Goal: Task Accomplishment & Management: Use online tool/utility

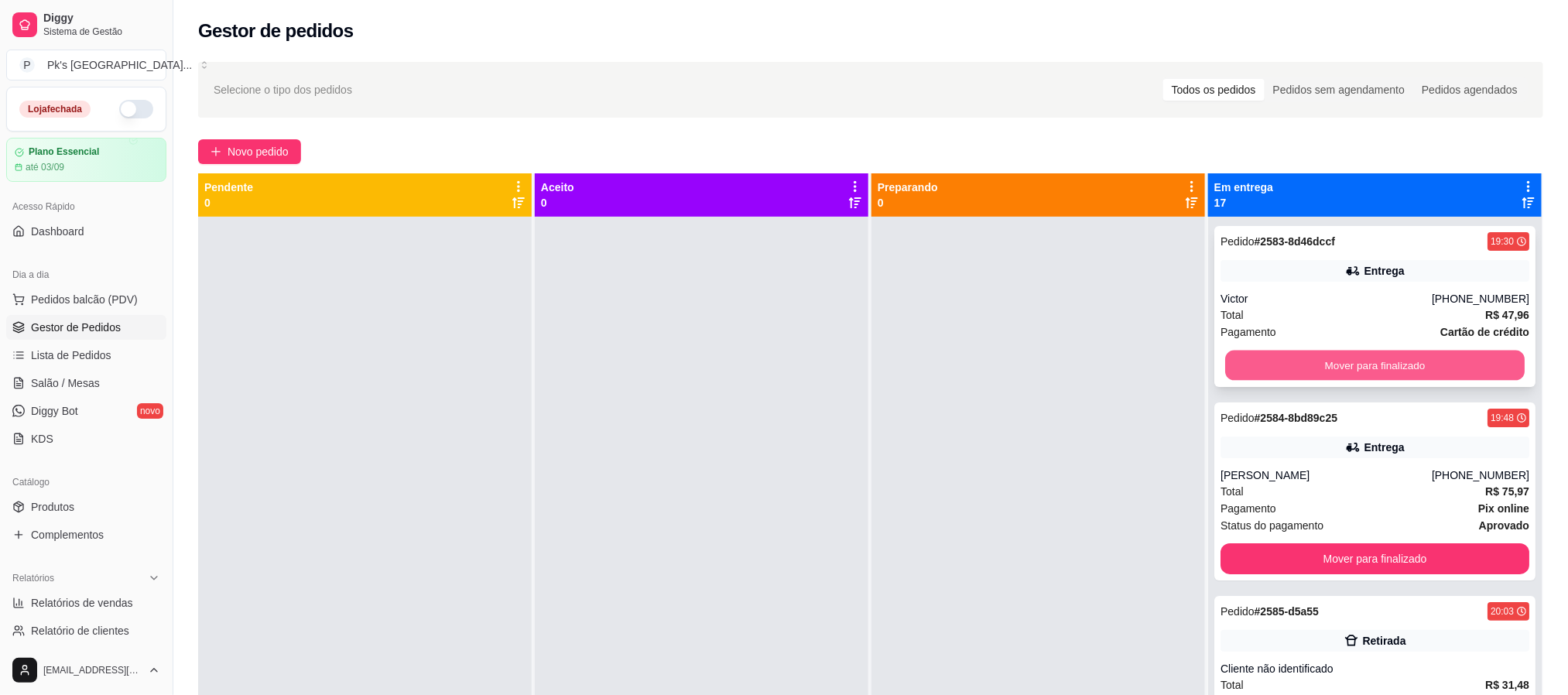
click at [1366, 367] on button "Mover para finalizado" at bounding box center [1375, 366] width 299 height 30
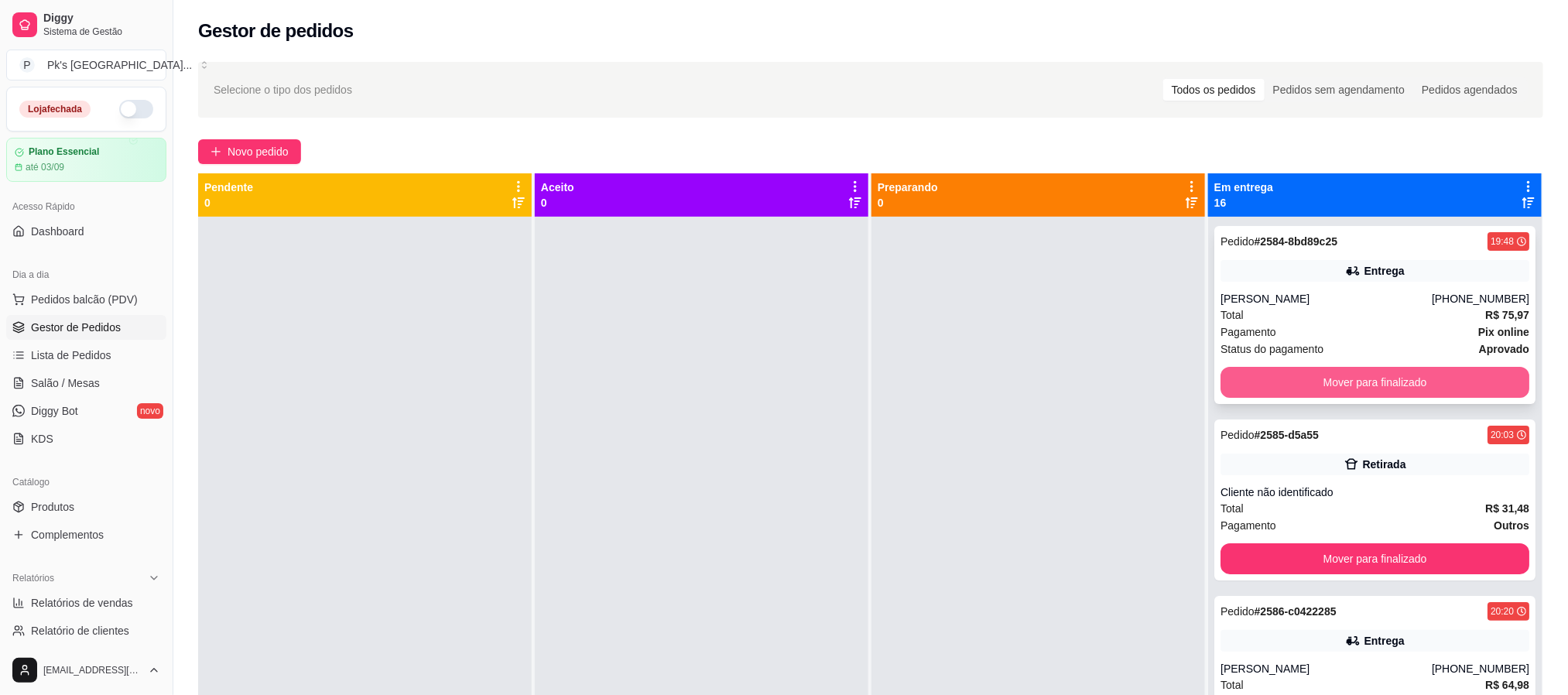
click at [1368, 374] on button "Mover para finalizado" at bounding box center [1375, 382] width 309 height 31
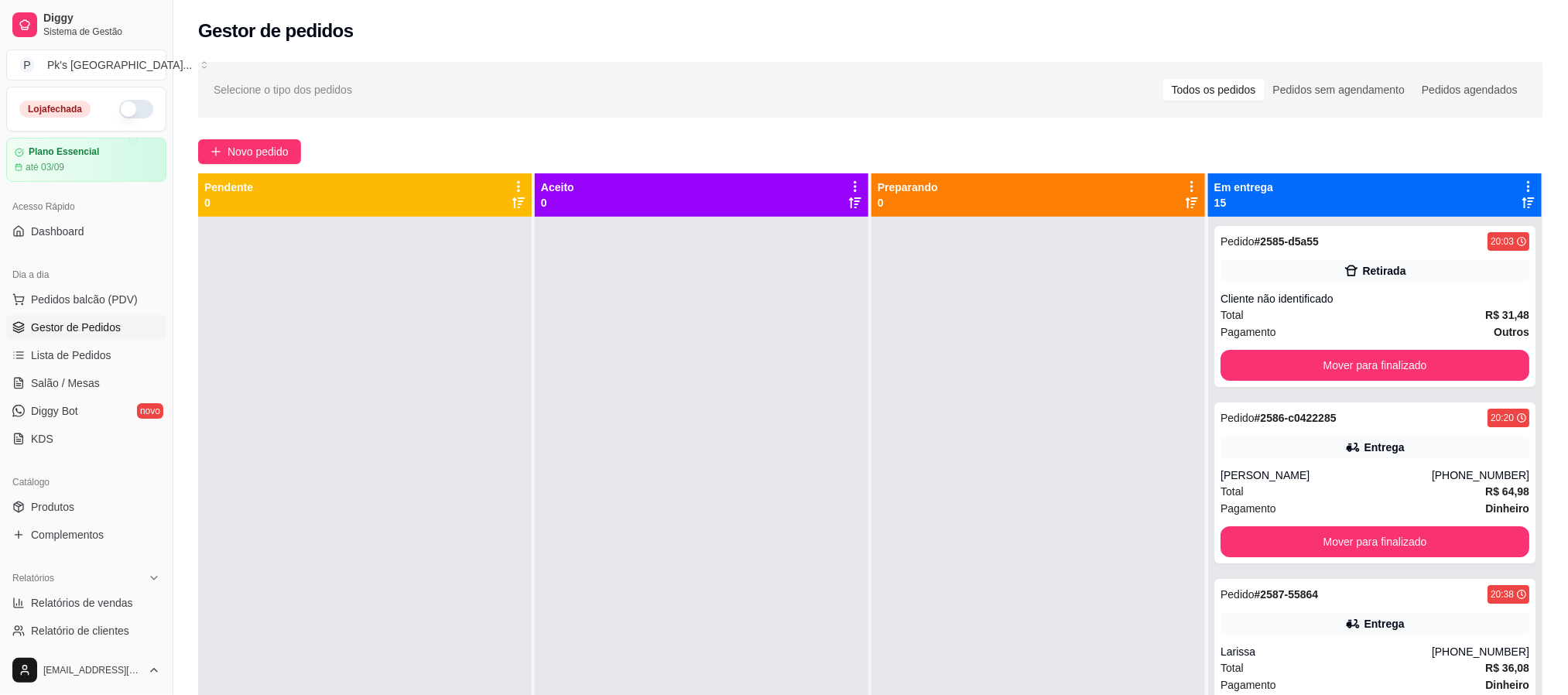
click at [1352, 381] on div "Pedido # 2585-d5a55 20:03 Retirada Cliente não identificado Total R$ 31,48 Paga…" at bounding box center [1375, 306] width 321 height 161
click at [1368, 365] on button "Mover para finalizado" at bounding box center [1375, 365] width 309 height 31
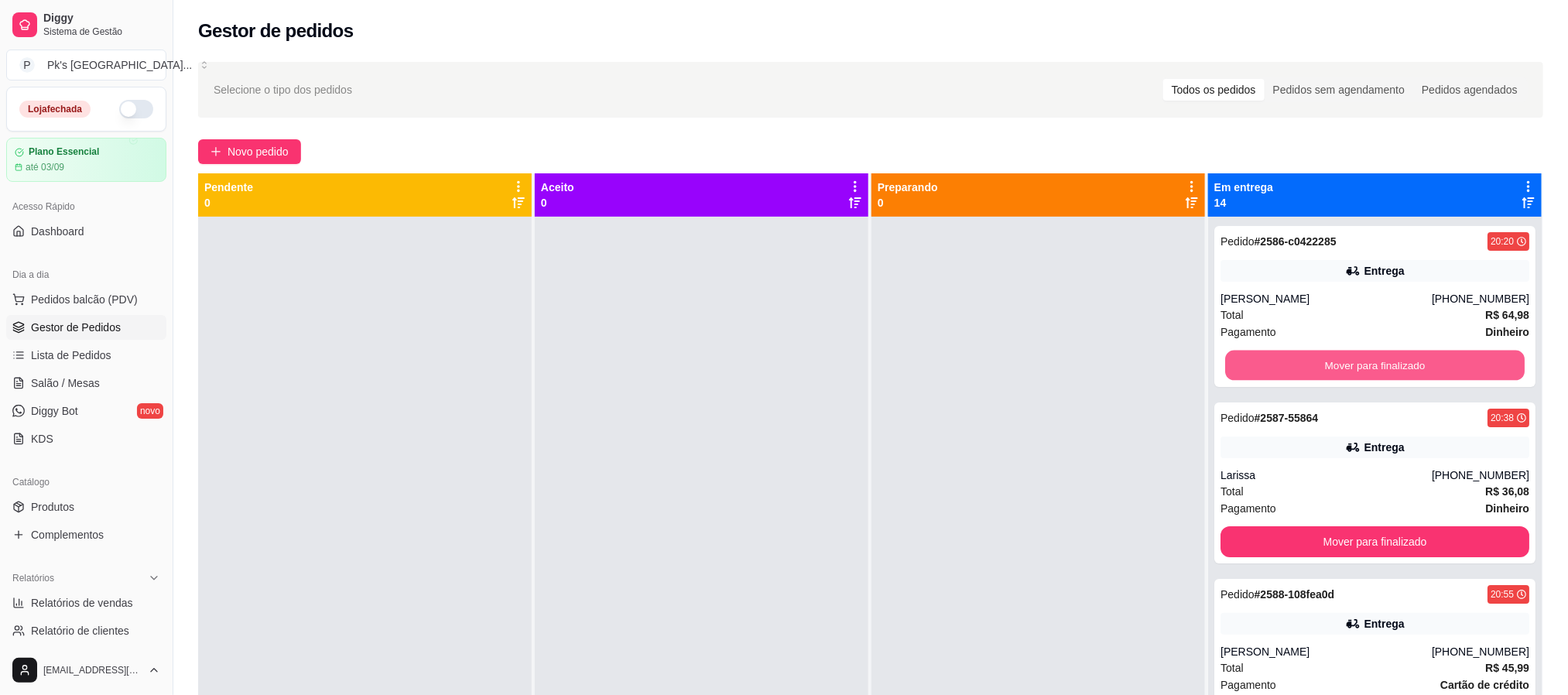
click at [1368, 365] on button "Mover para finalizado" at bounding box center [1375, 366] width 299 height 30
click at [1368, 365] on div "Mover para finalizado" at bounding box center [1375, 365] width 309 height 31
click at [1368, 365] on button "Mover para finalizado" at bounding box center [1375, 365] width 309 height 31
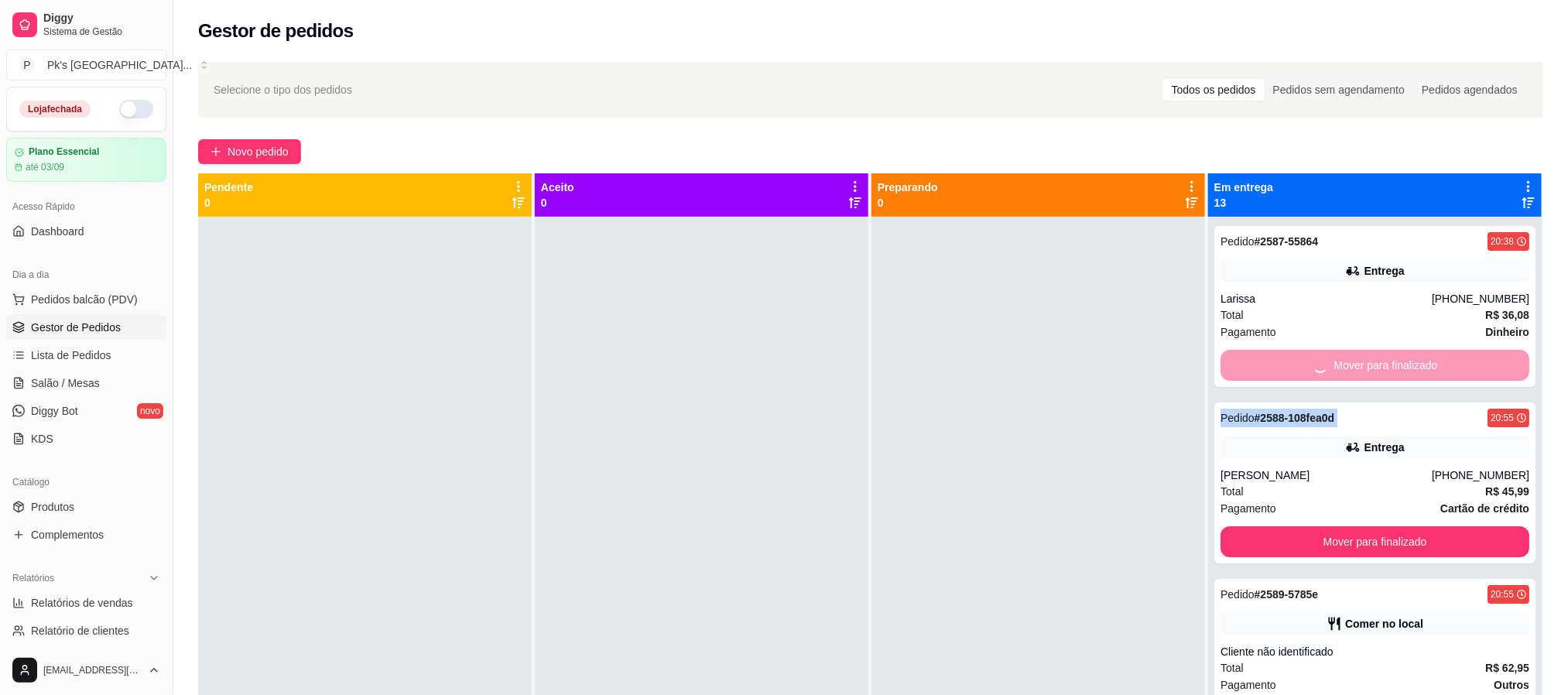
click at [1368, 365] on div "Mover para finalizado" at bounding box center [1375, 365] width 309 height 31
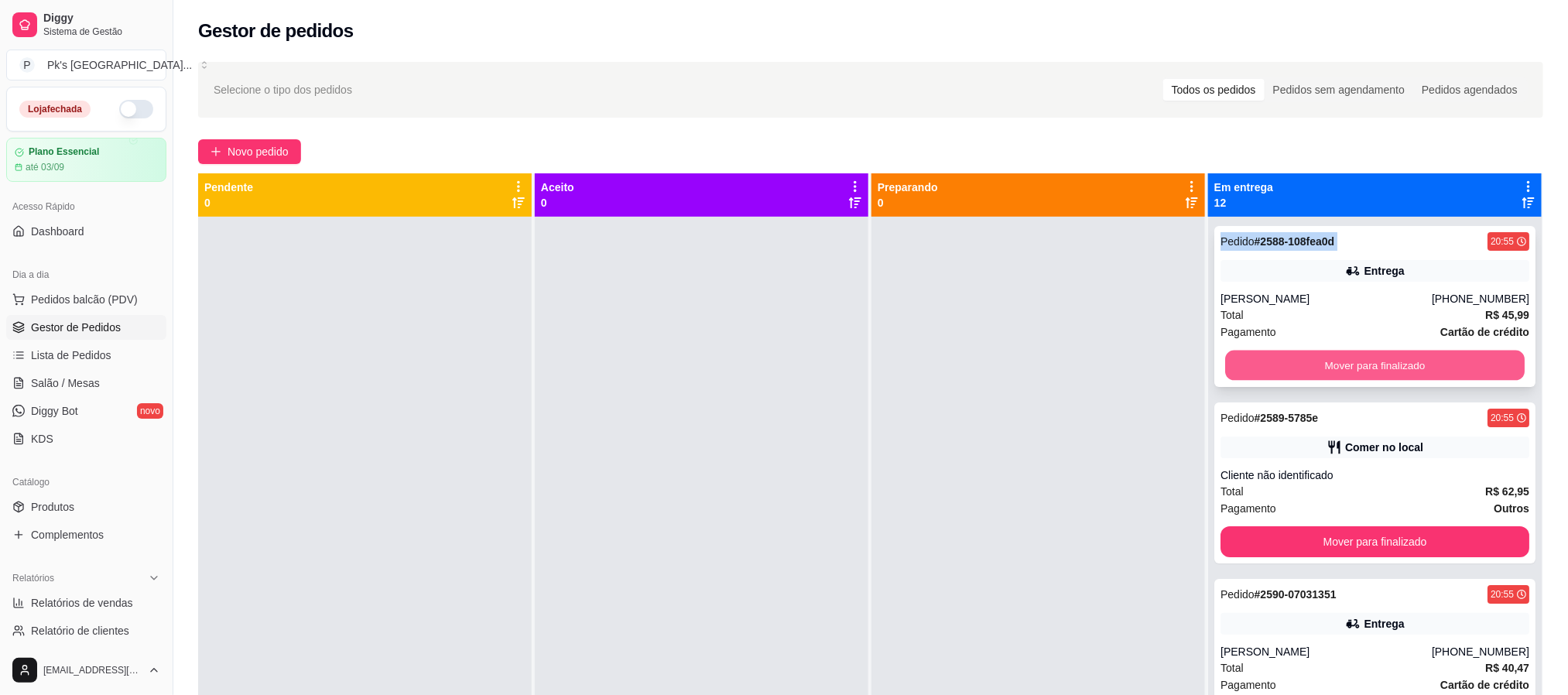
click at [1394, 359] on button "Mover para finalizado" at bounding box center [1375, 366] width 299 height 30
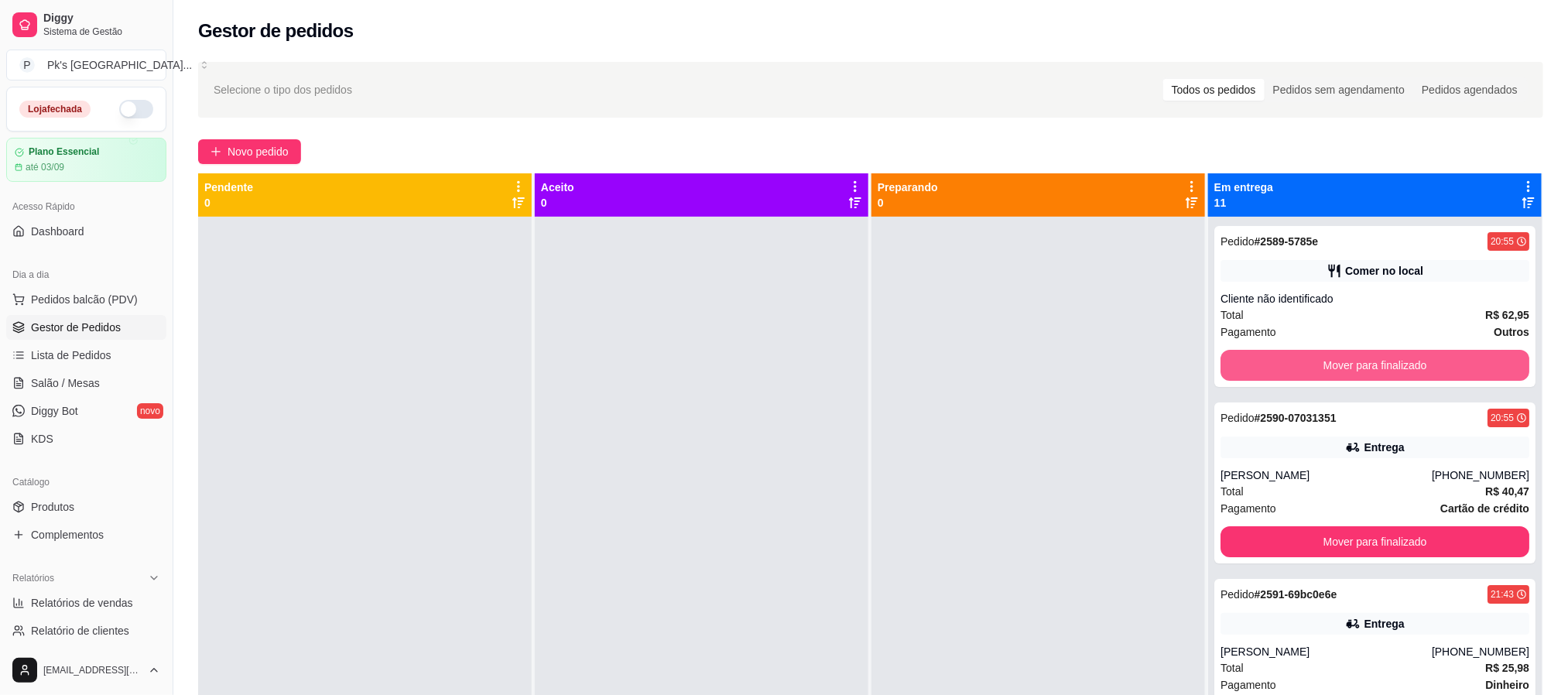
click at [1394, 359] on button "Mover para finalizado" at bounding box center [1375, 365] width 309 height 31
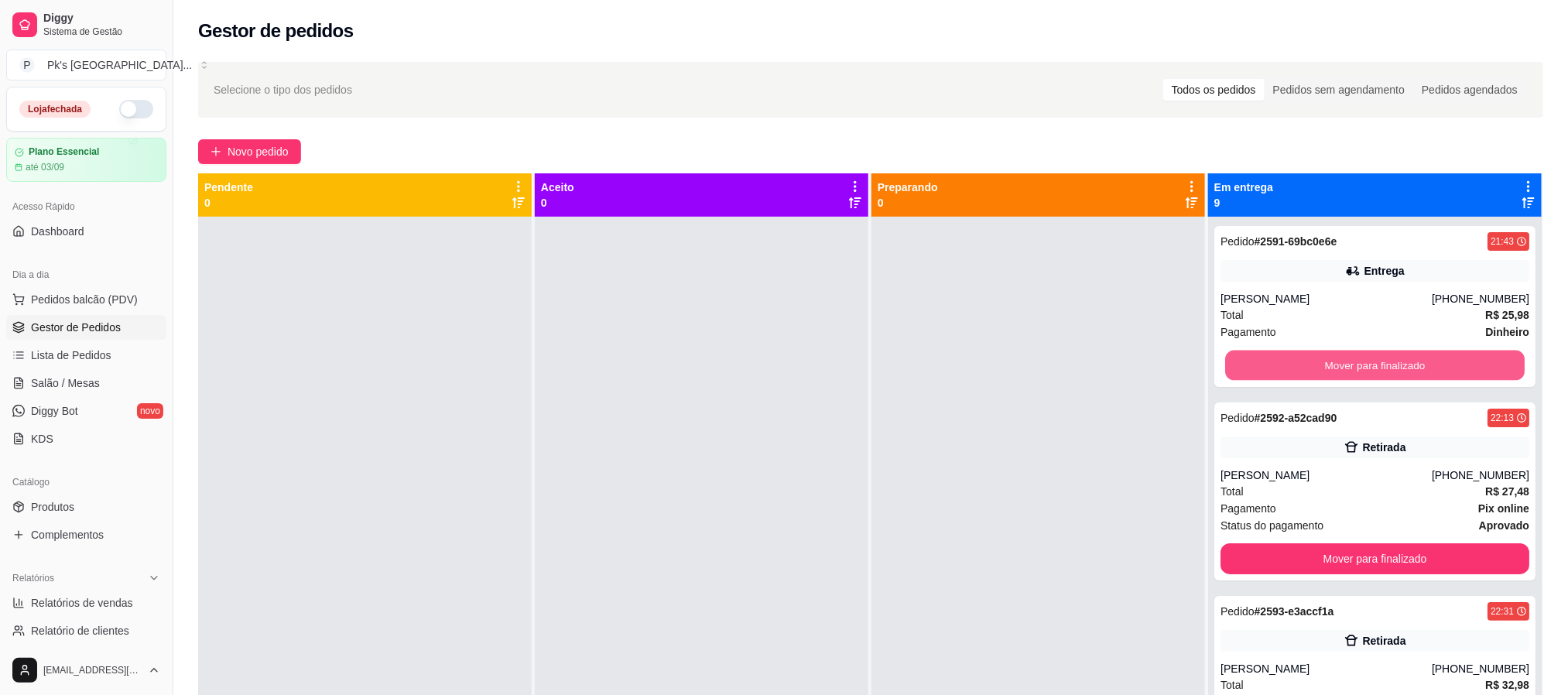
click at [1394, 359] on button "Mover para finalizado" at bounding box center [1375, 366] width 299 height 30
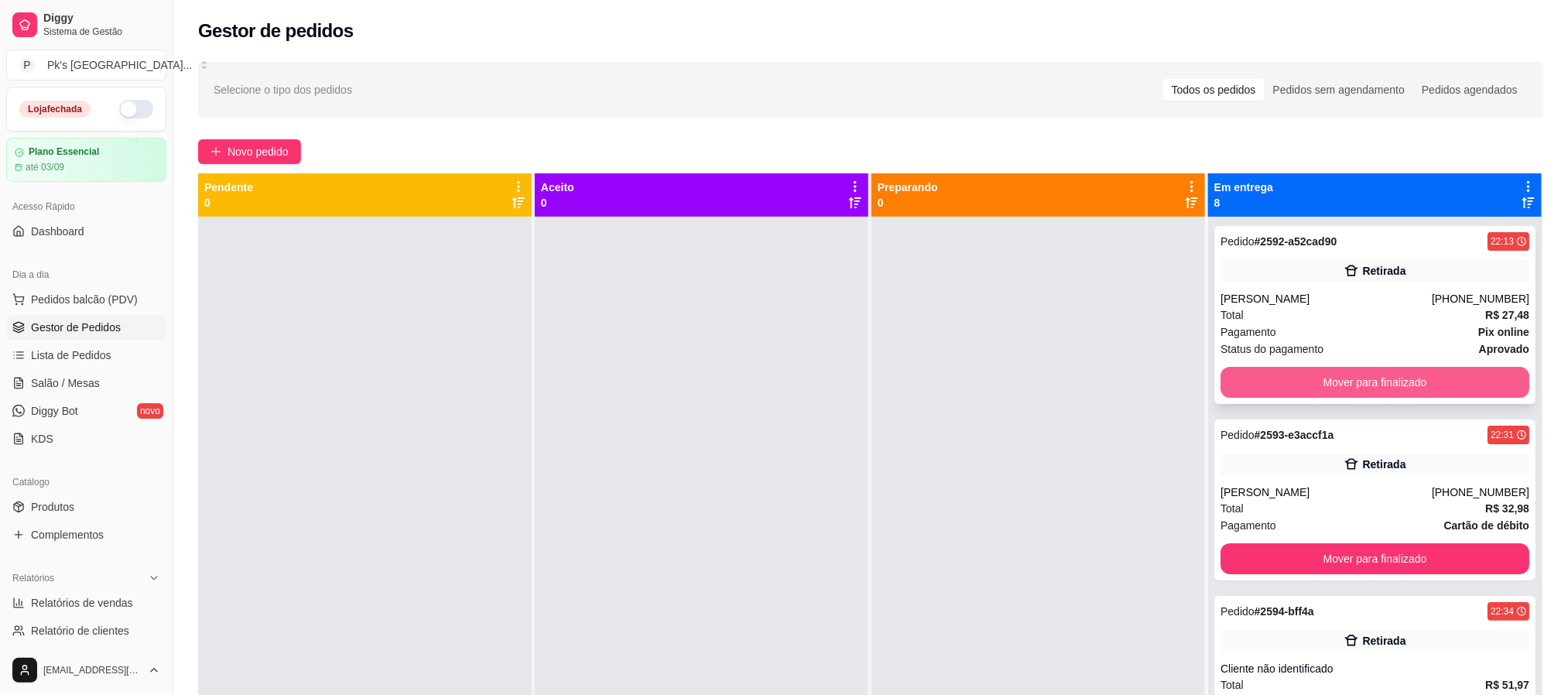
click at [1404, 374] on button "Mover para finalizado" at bounding box center [1375, 382] width 309 height 31
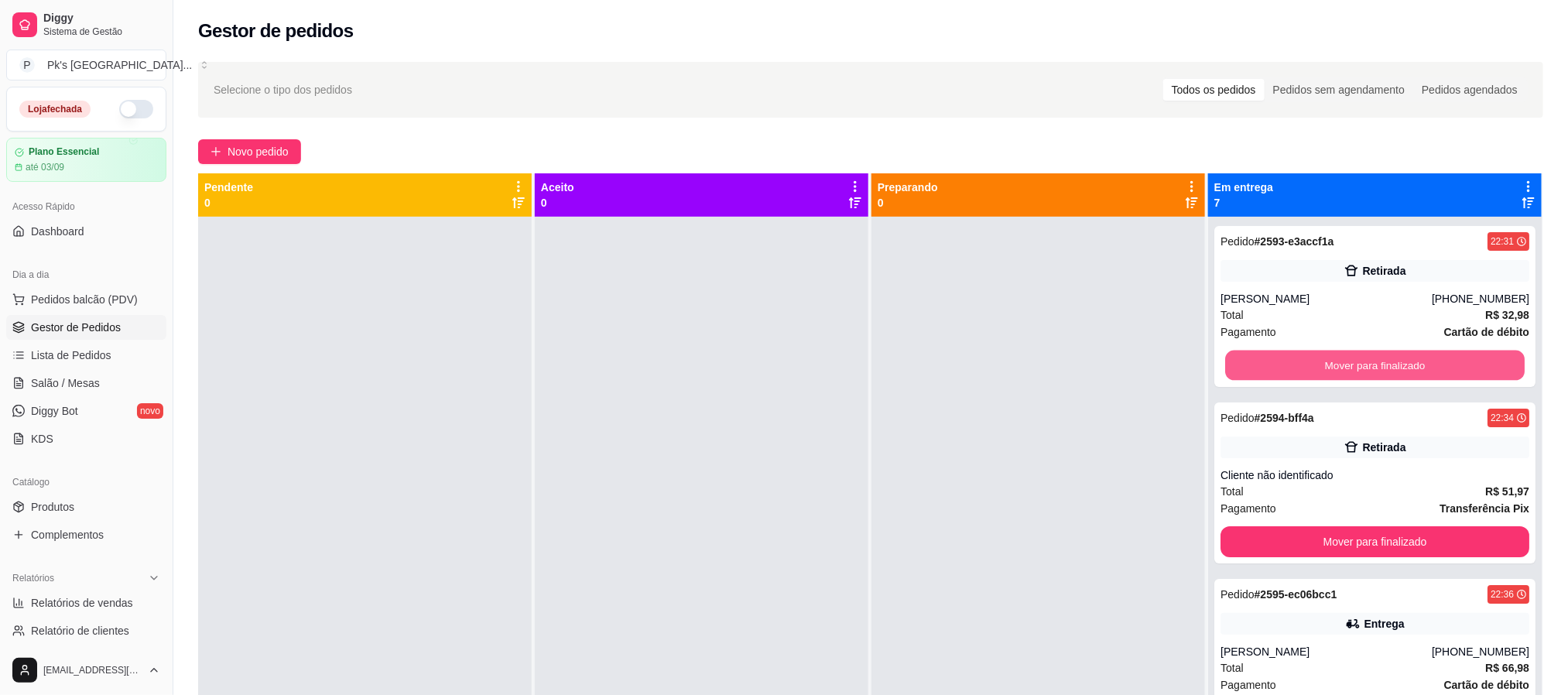
click at [1404, 374] on button "Mover para finalizado" at bounding box center [1375, 366] width 299 height 30
click at [1379, 368] on button "Mover para finalizado" at bounding box center [1375, 366] width 299 height 30
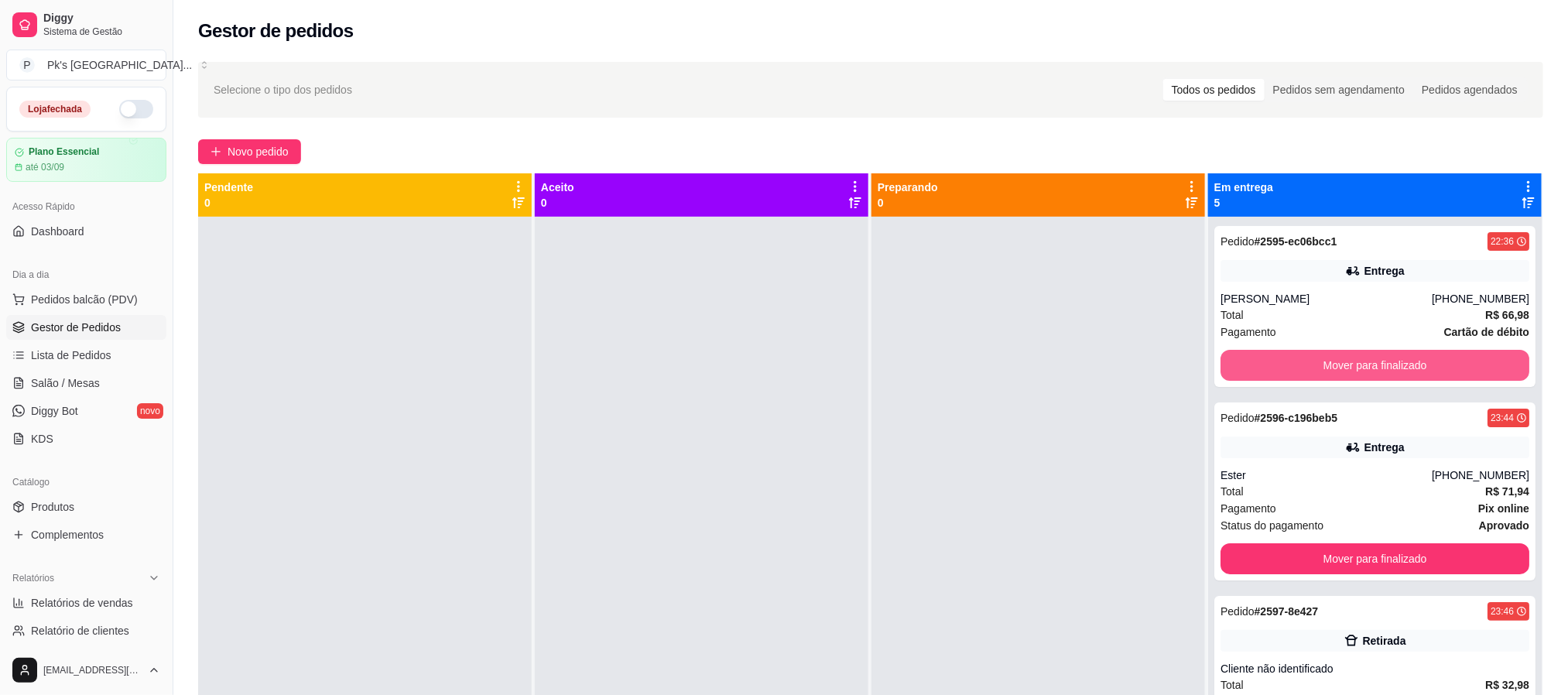
click at [1379, 368] on button "Mover para finalizado" at bounding box center [1375, 365] width 309 height 31
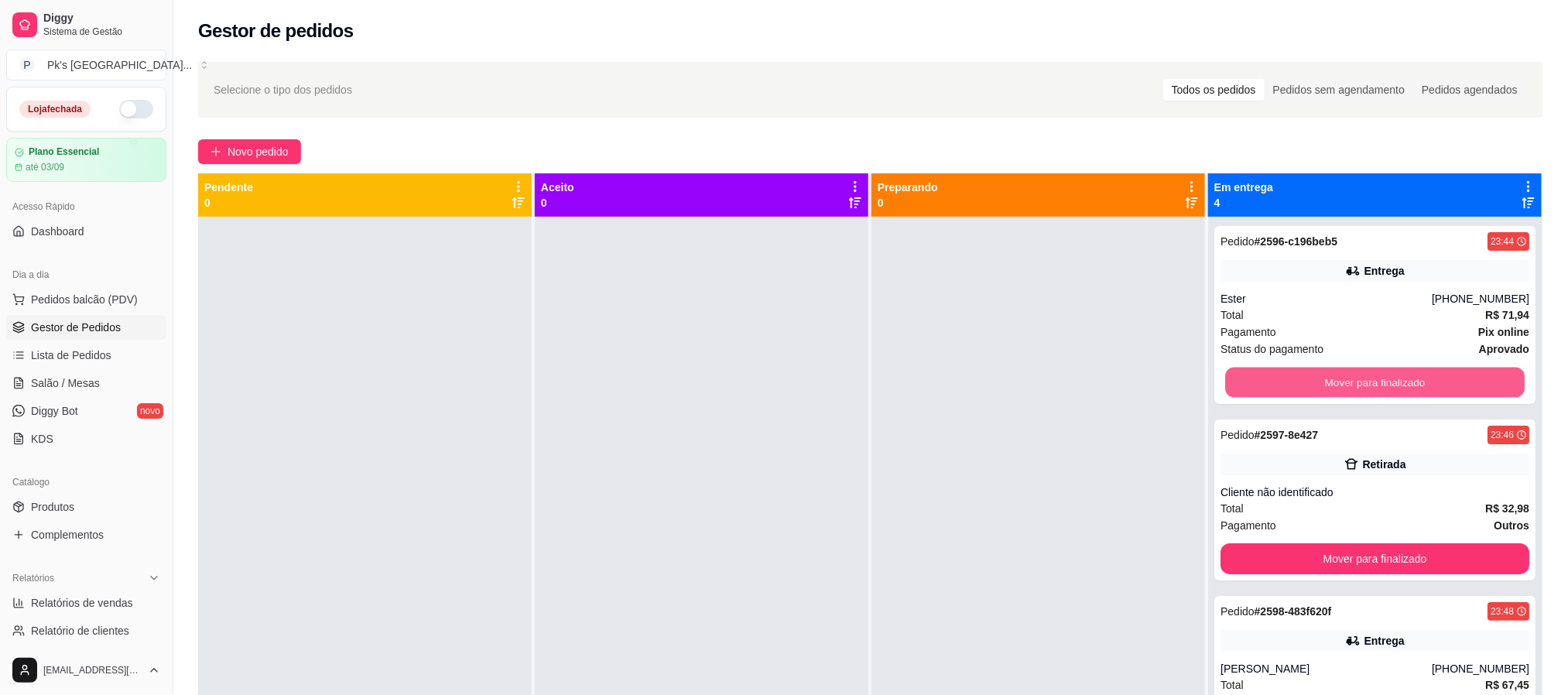
click at [1379, 368] on button "Mover para finalizado" at bounding box center [1375, 383] width 299 height 30
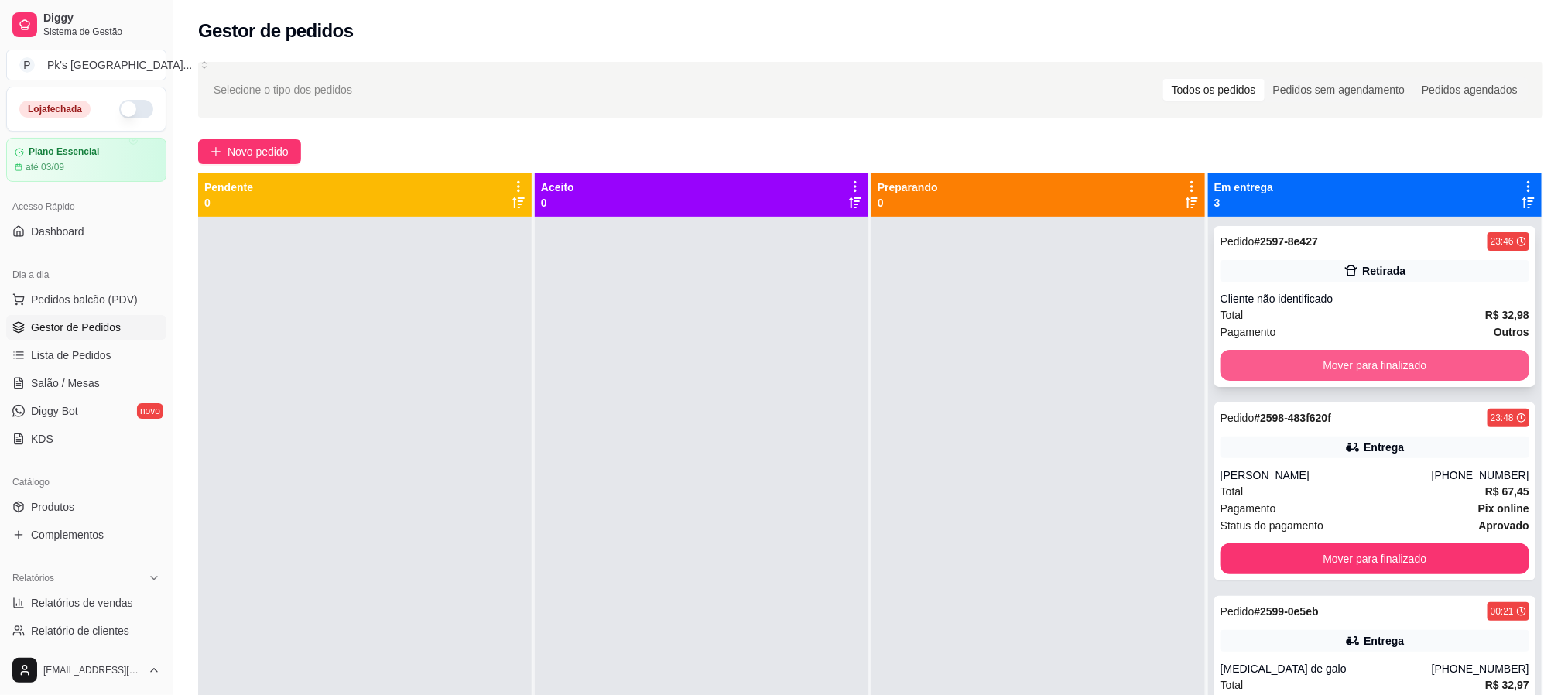
click at [1411, 372] on button "Mover para finalizado" at bounding box center [1375, 365] width 309 height 31
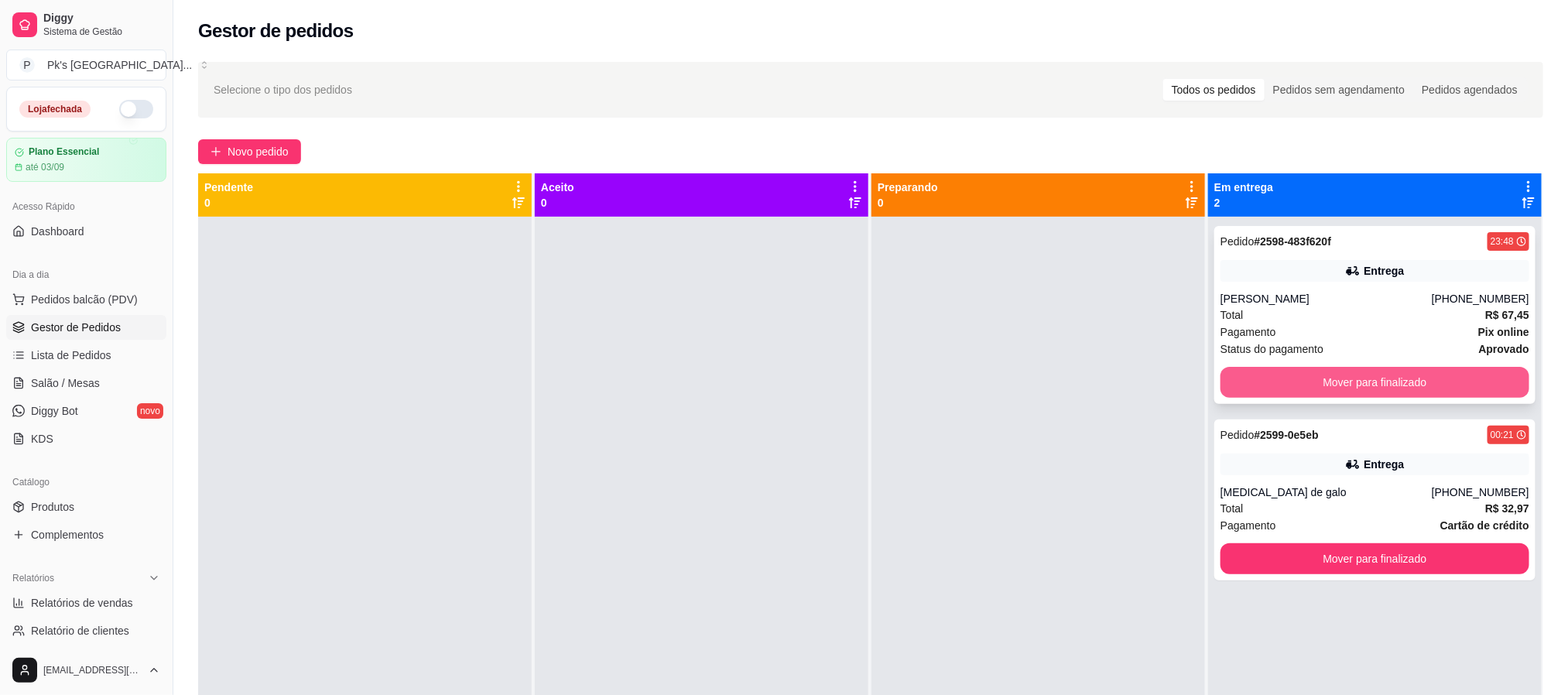
click at [1411, 370] on button "Mover para finalizado" at bounding box center [1375, 382] width 309 height 31
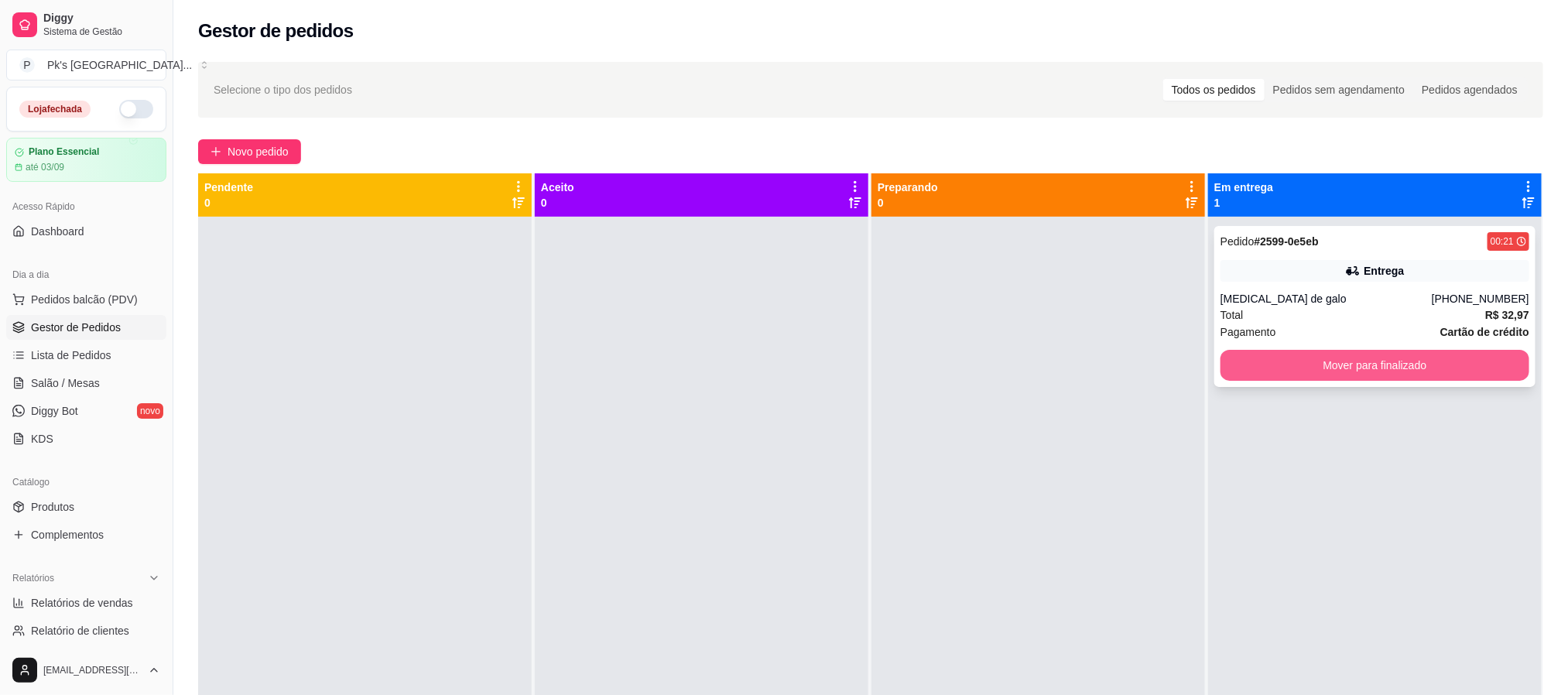
click at [1411, 353] on button "Mover para finalizado" at bounding box center [1375, 365] width 309 height 31
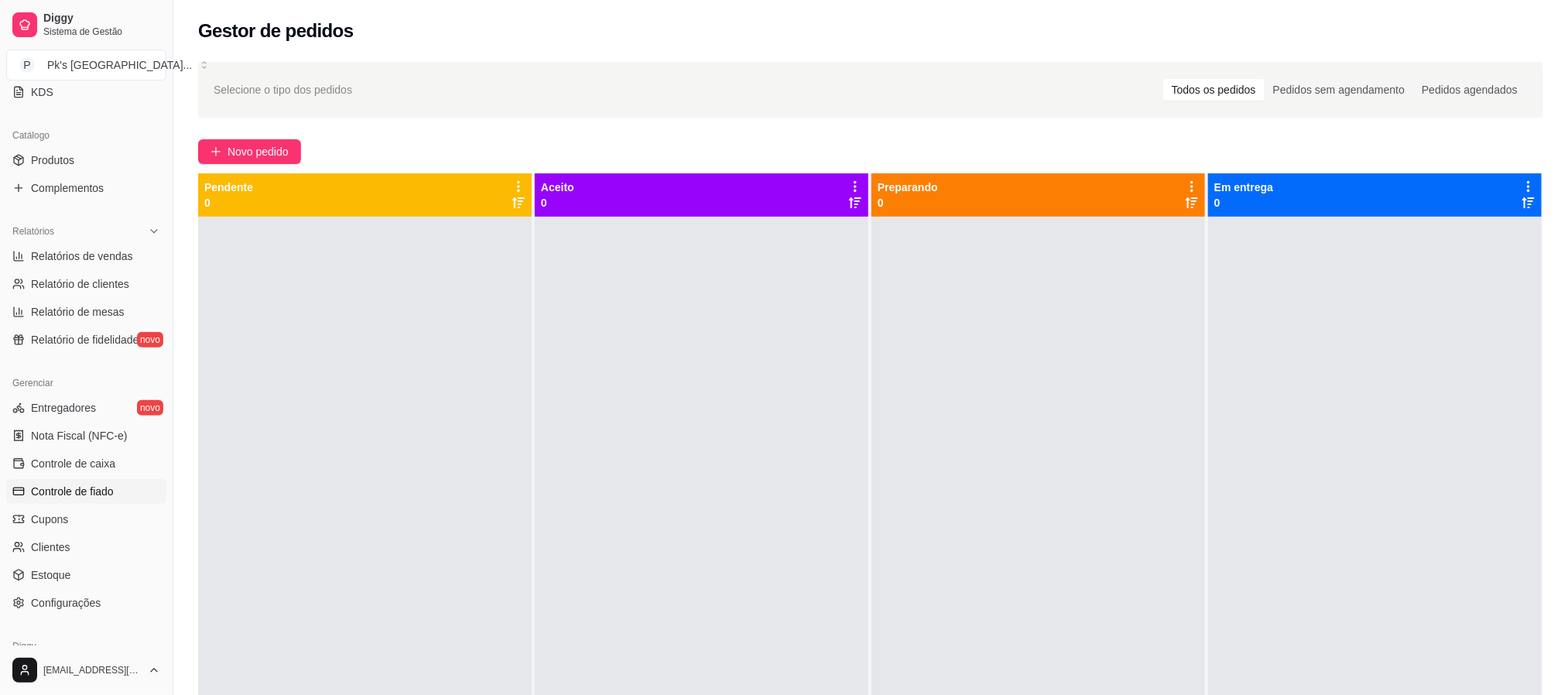
scroll to position [348, 0]
click at [107, 461] on span "Controle de caixa" at bounding box center [72, 462] width 84 height 16
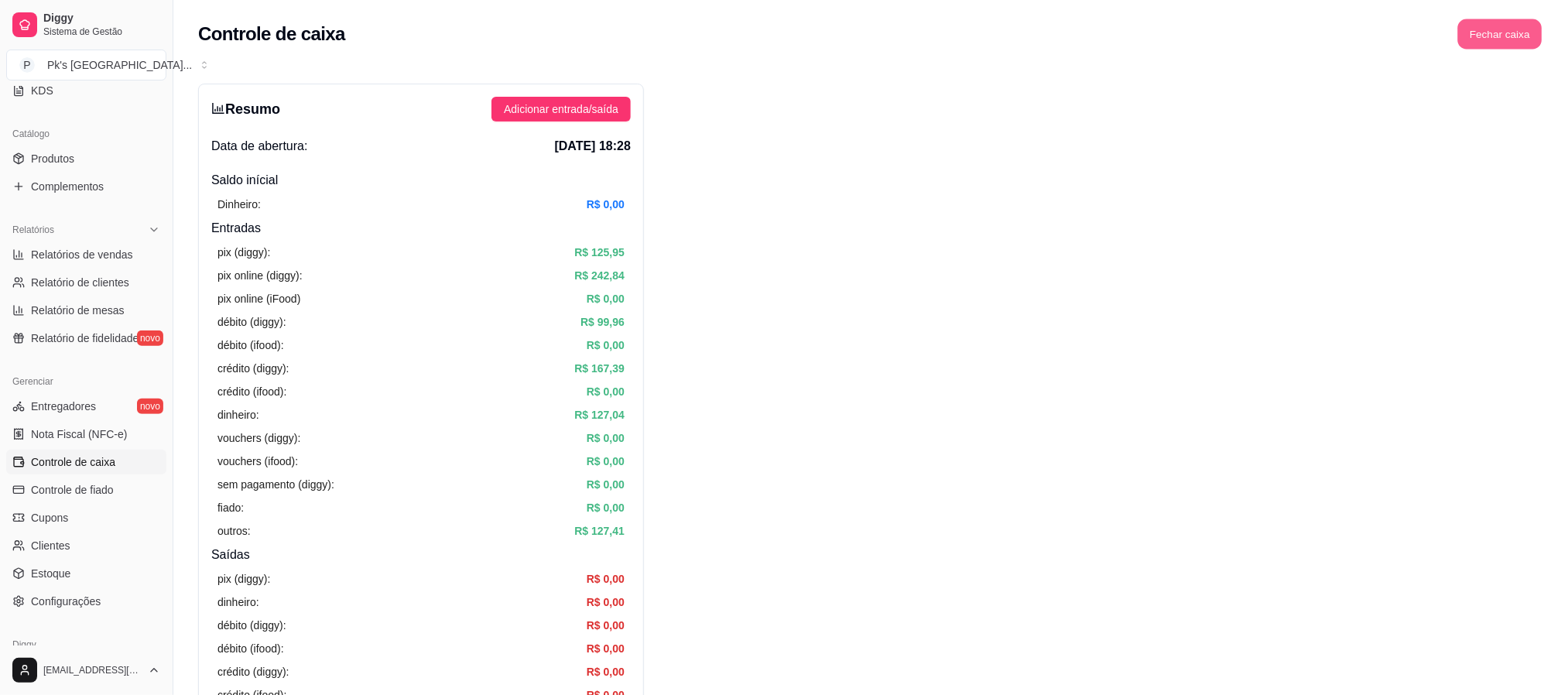
click at [1503, 41] on button "Fechar caixa" at bounding box center [1500, 35] width 84 height 30
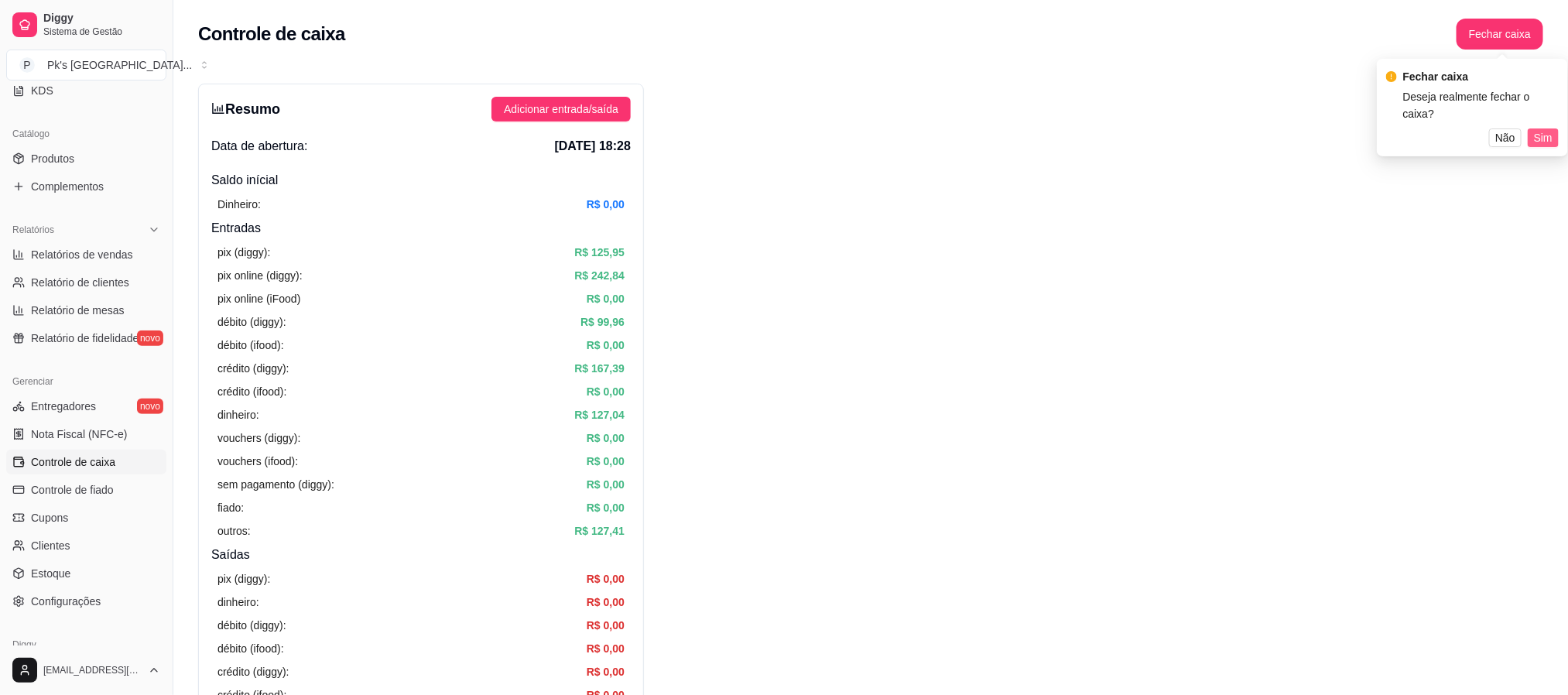
click at [1540, 129] on span "Sim" at bounding box center [1543, 137] width 19 height 17
